Goal: Book appointment/travel/reservation

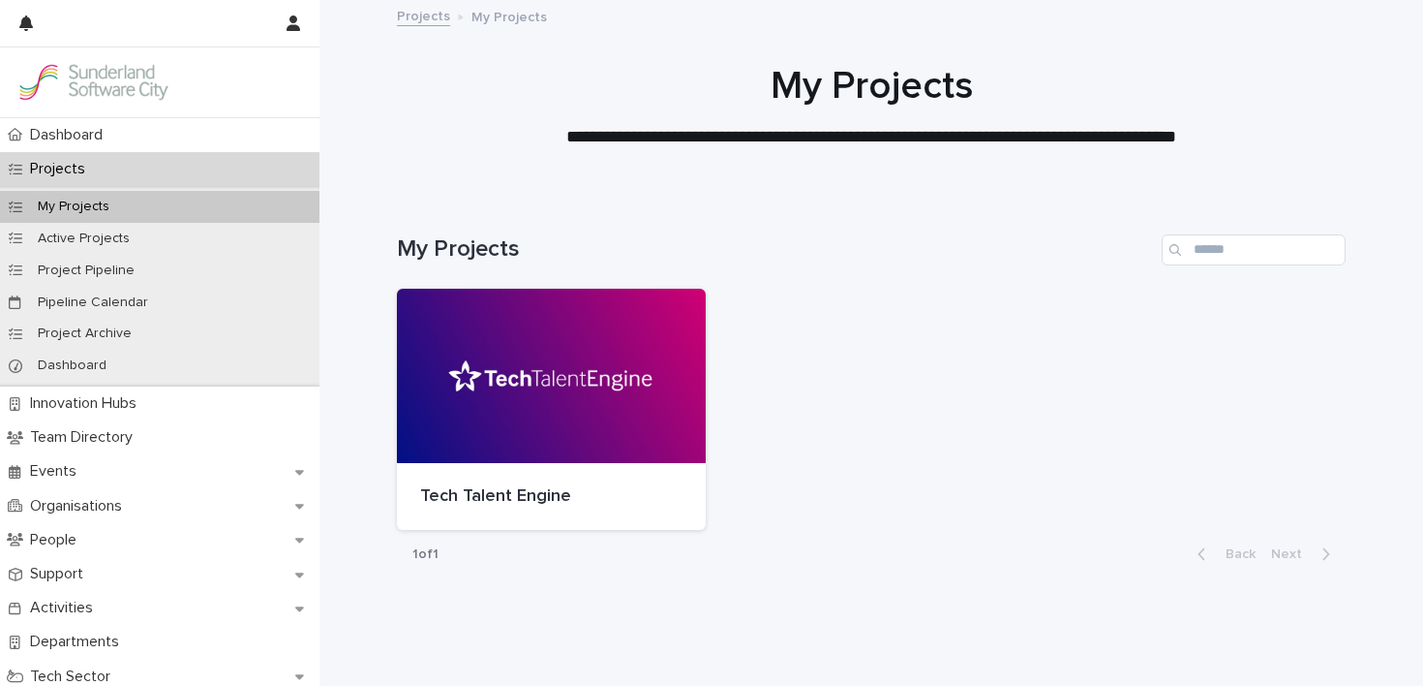
click at [515, 329] on div at bounding box center [551, 376] width 309 height 174
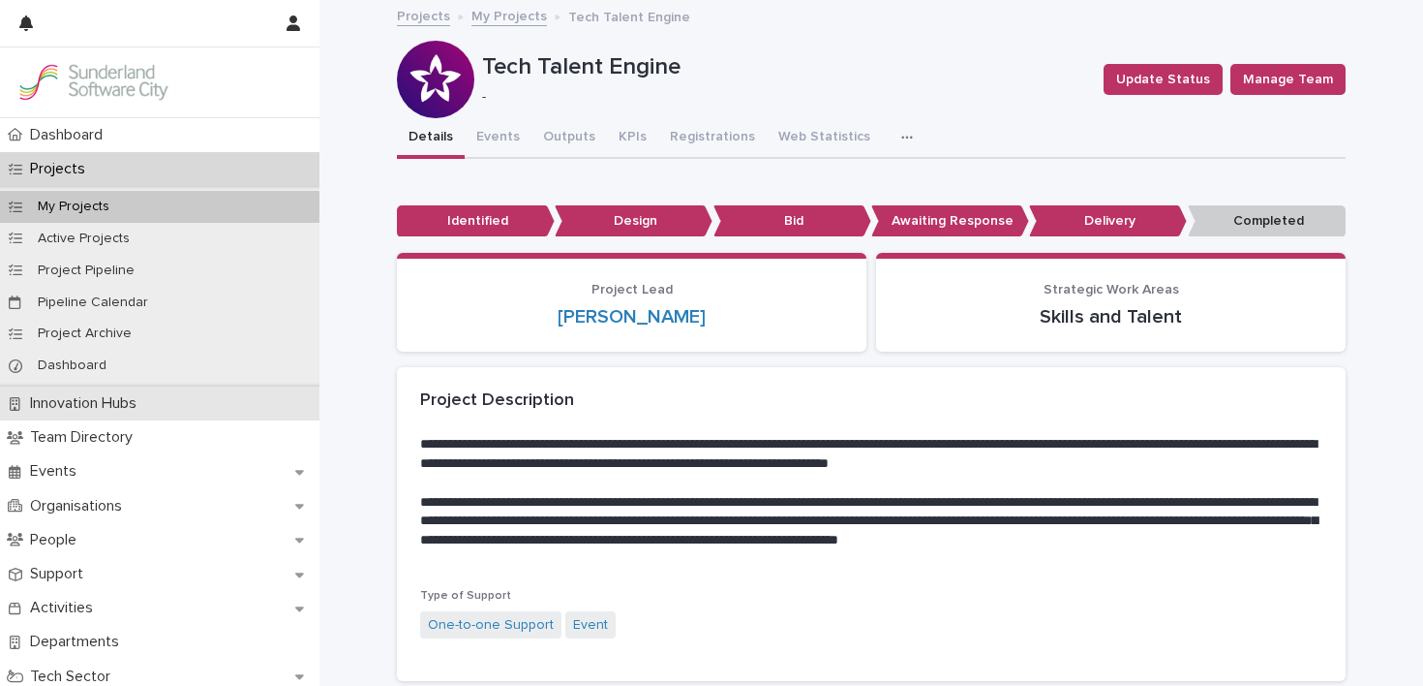
click at [119, 411] on p "Innovation Hubs" at bounding box center [87, 403] width 130 height 18
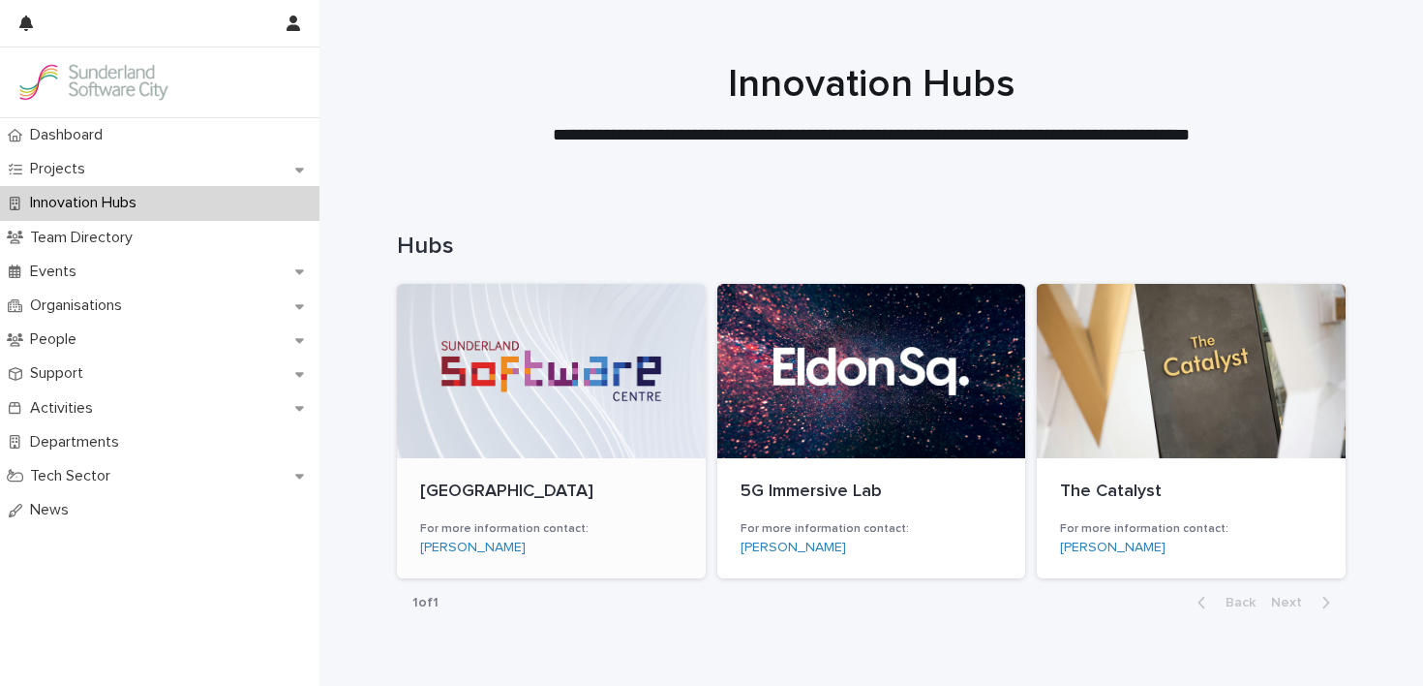
click at [542, 442] on div at bounding box center [551, 371] width 309 height 174
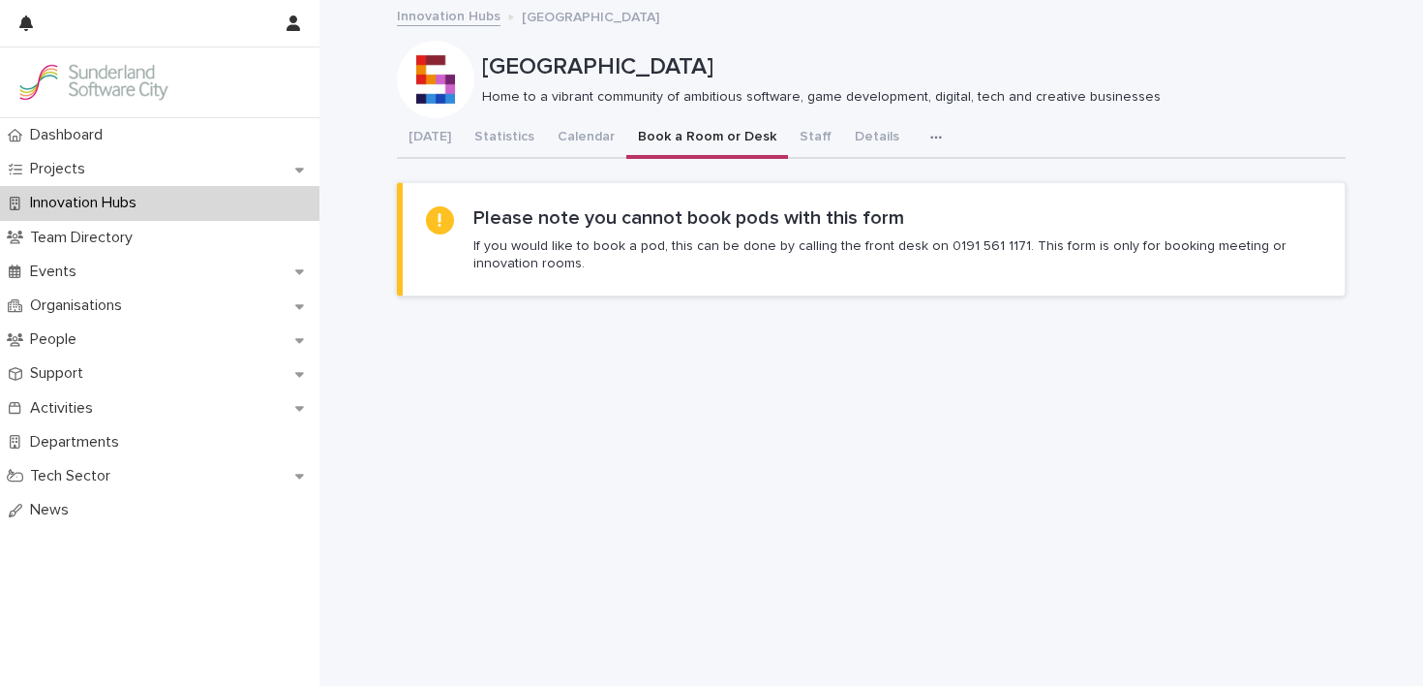
click at [686, 142] on button "Book a Room or Desk" at bounding box center [707, 138] width 162 height 41
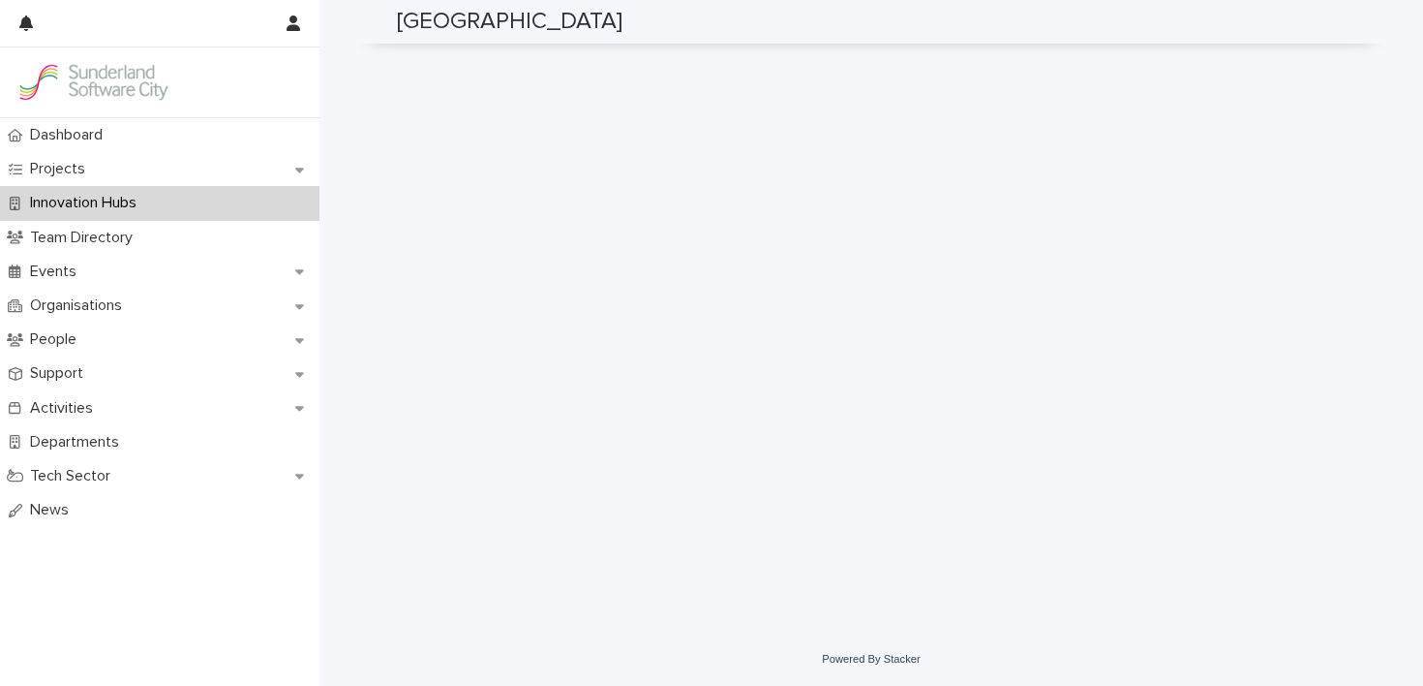
scroll to position [308, 0]
